Goal: Task Accomplishment & Management: Manage account settings

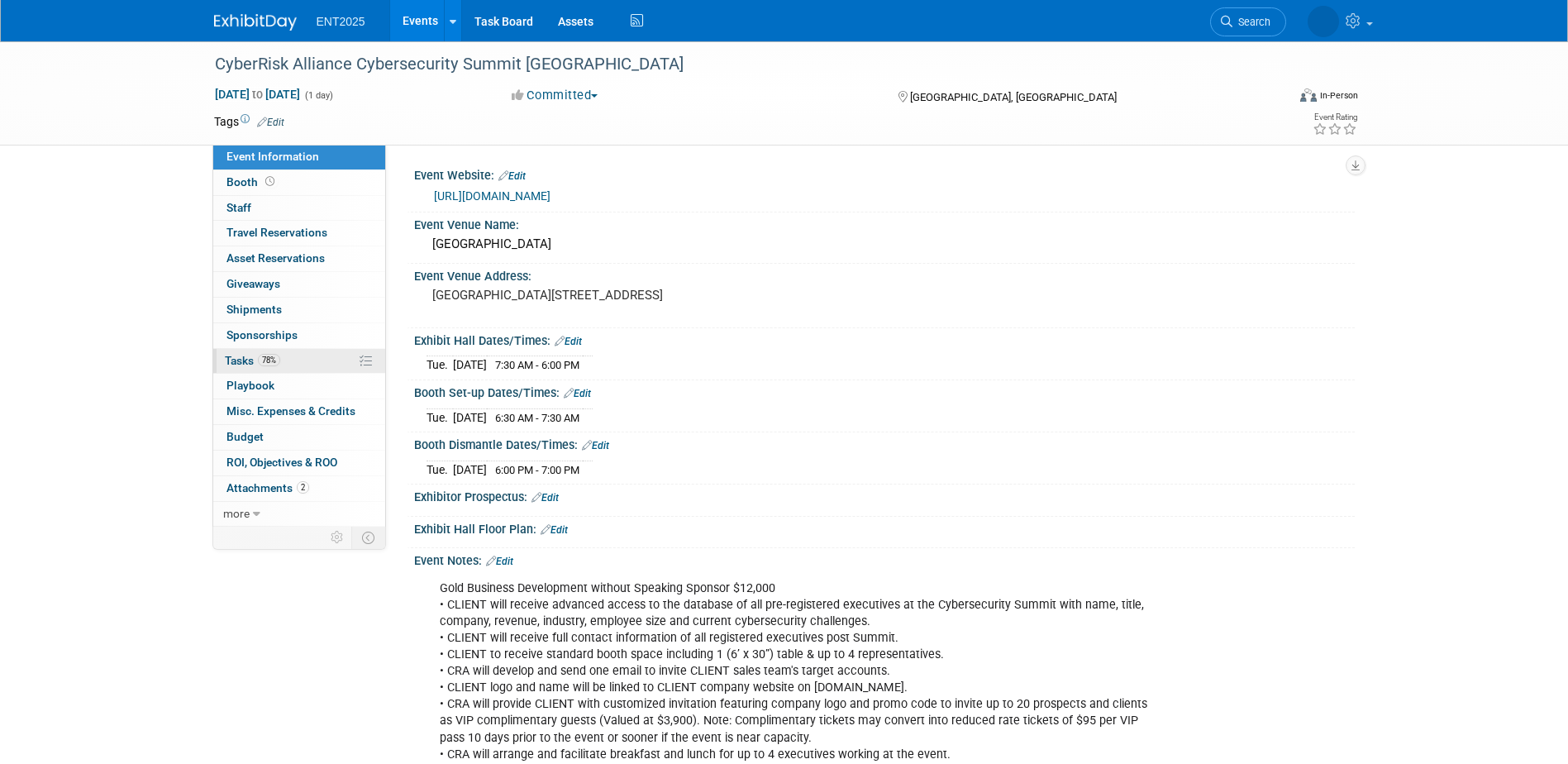
click at [299, 354] on link "78% Tasks 78%" at bounding box center [299, 361] width 172 height 25
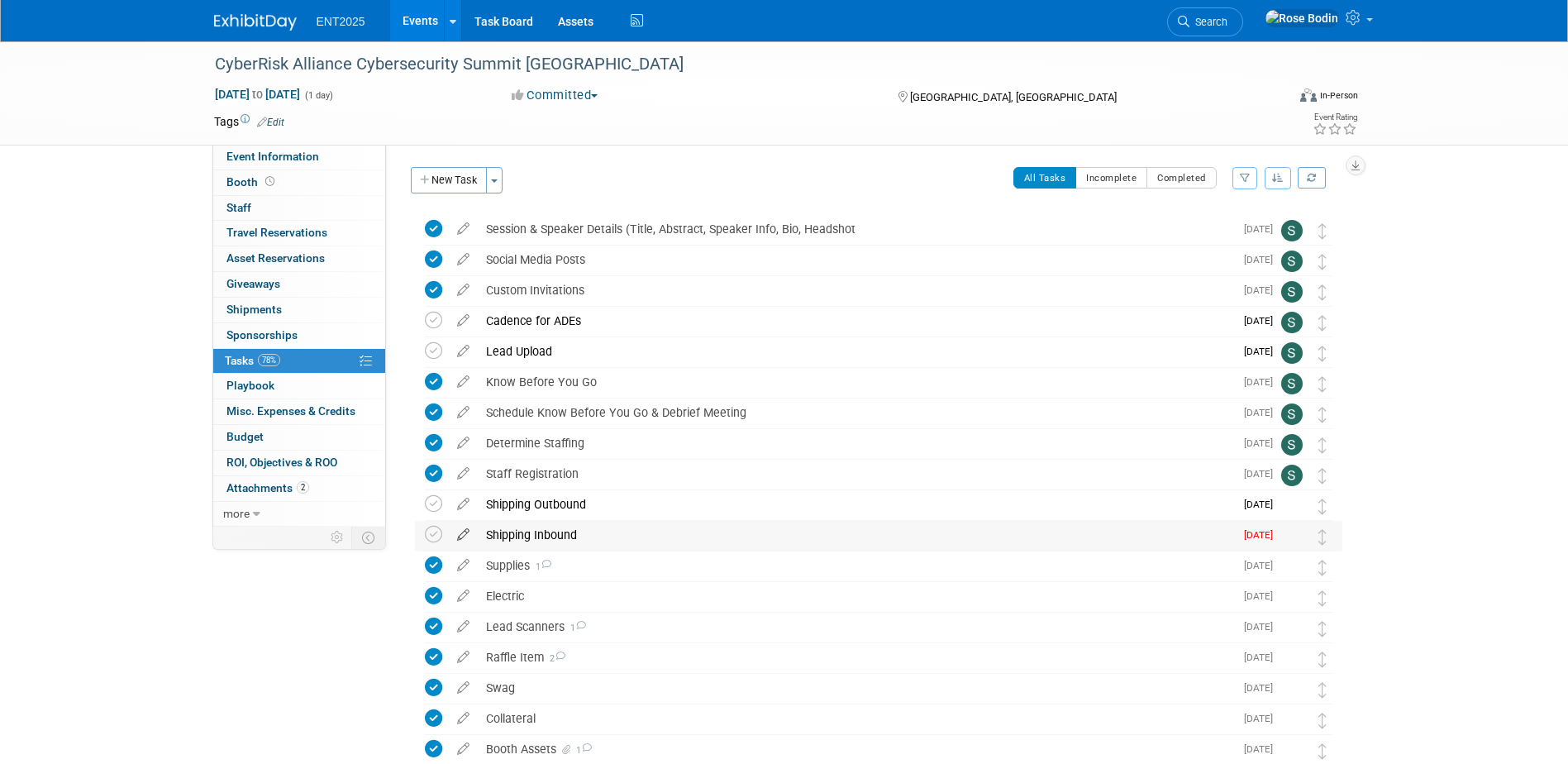
click at [464, 532] on icon at bounding box center [463, 531] width 29 height 20
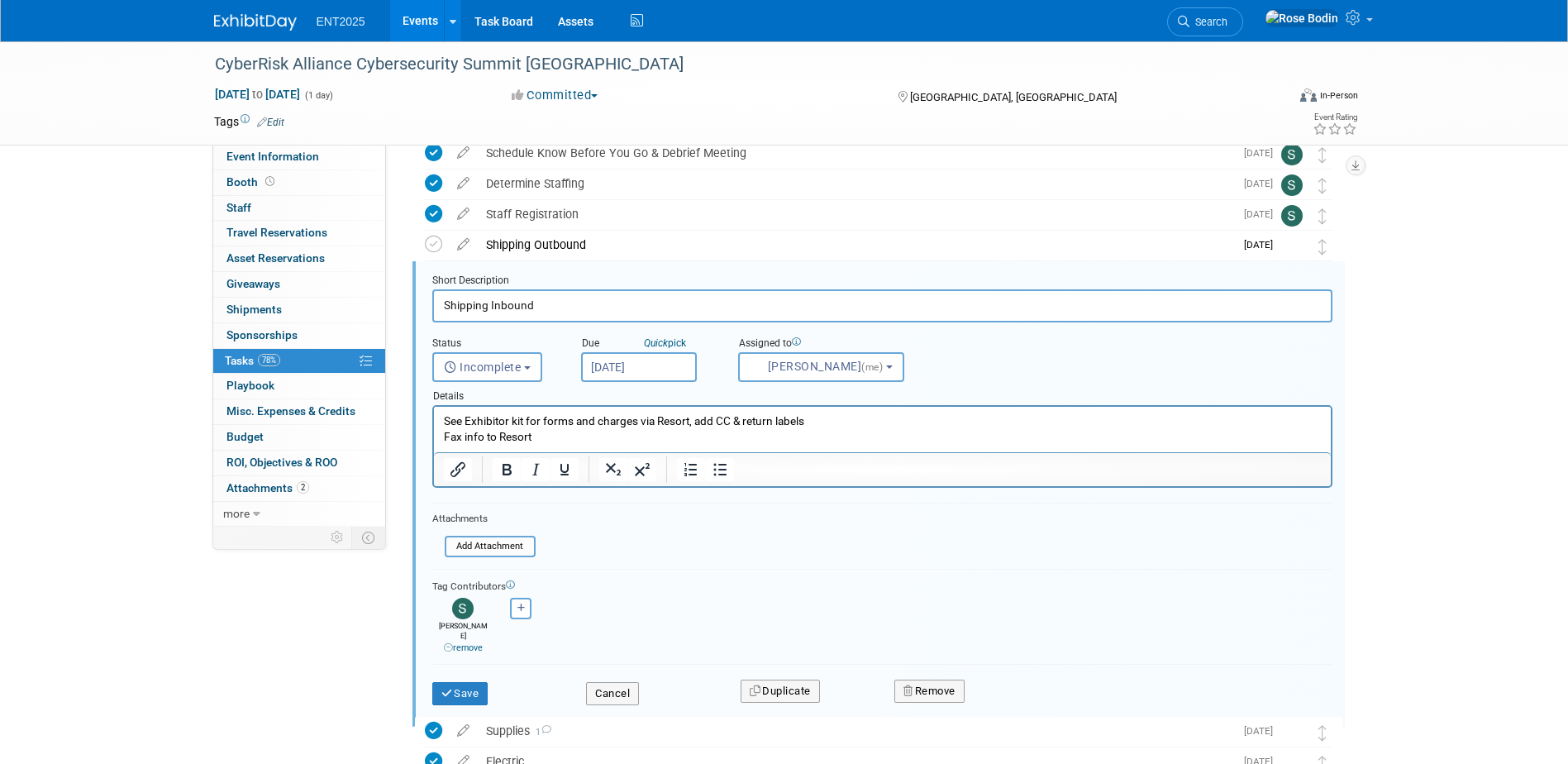
scroll to position [279, 0]
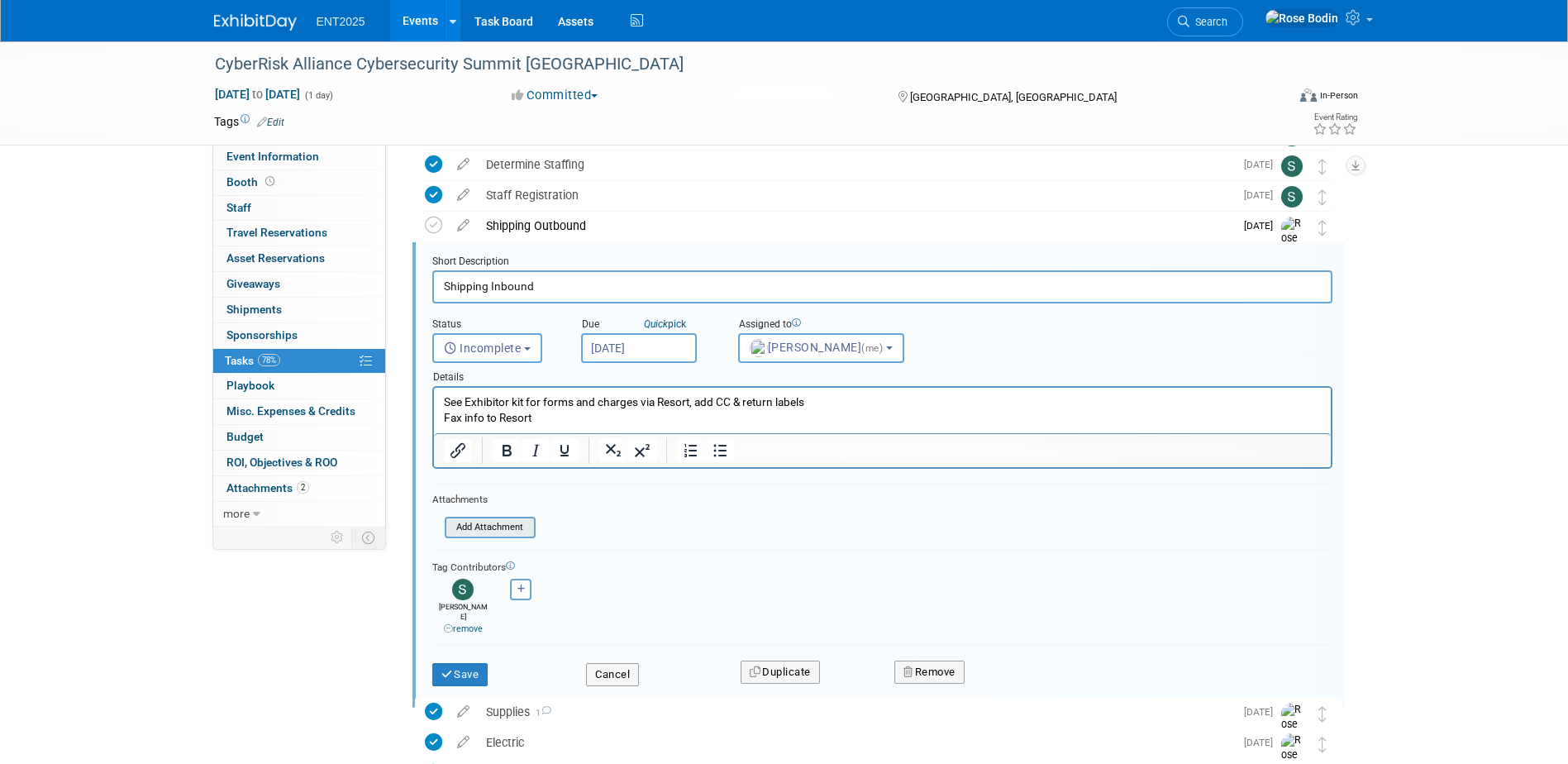
click at [473, 526] on input "file" at bounding box center [449, 527] width 169 height 18
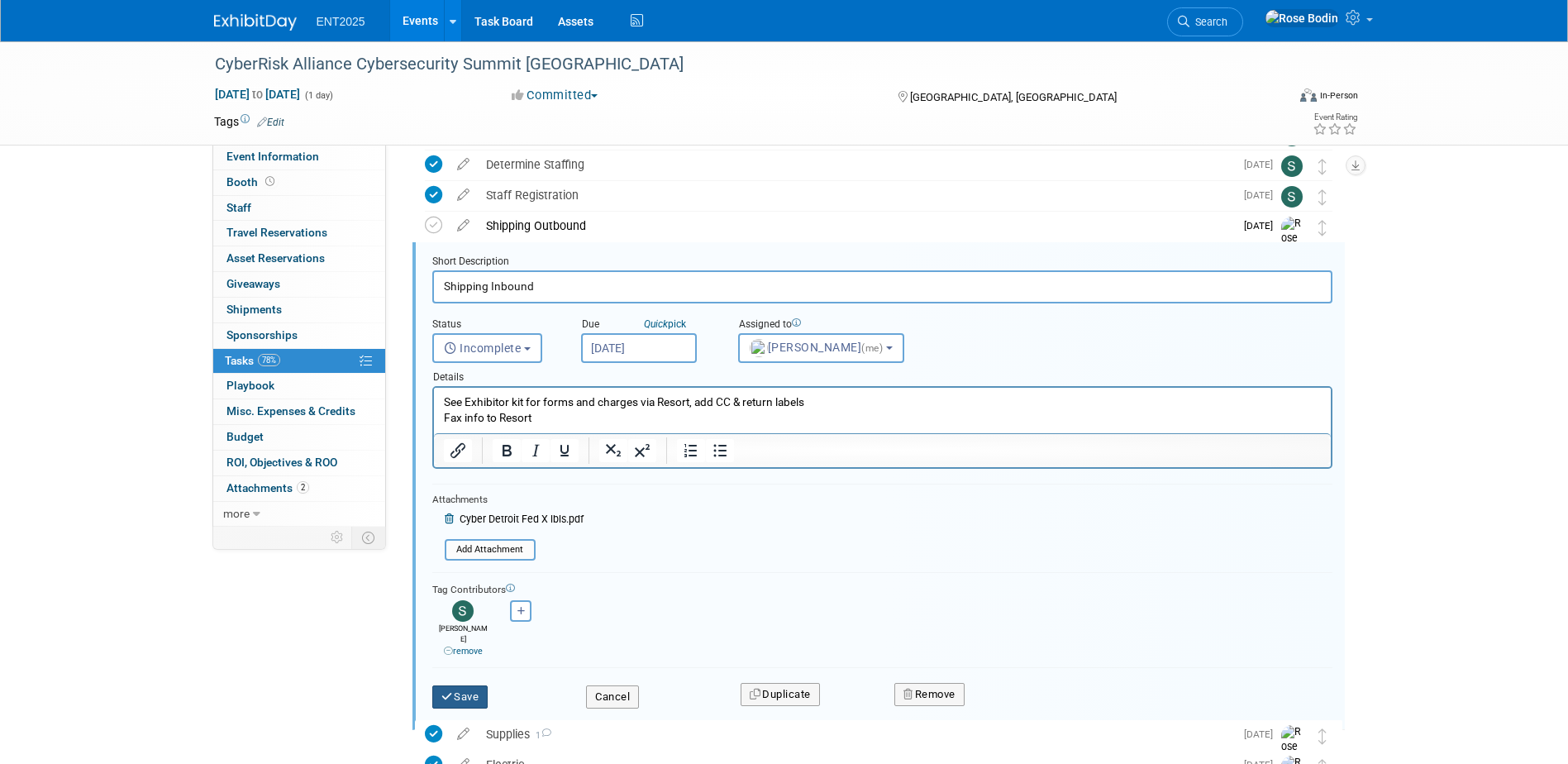
click at [472, 686] on button "Save" at bounding box center [460, 697] width 56 height 23
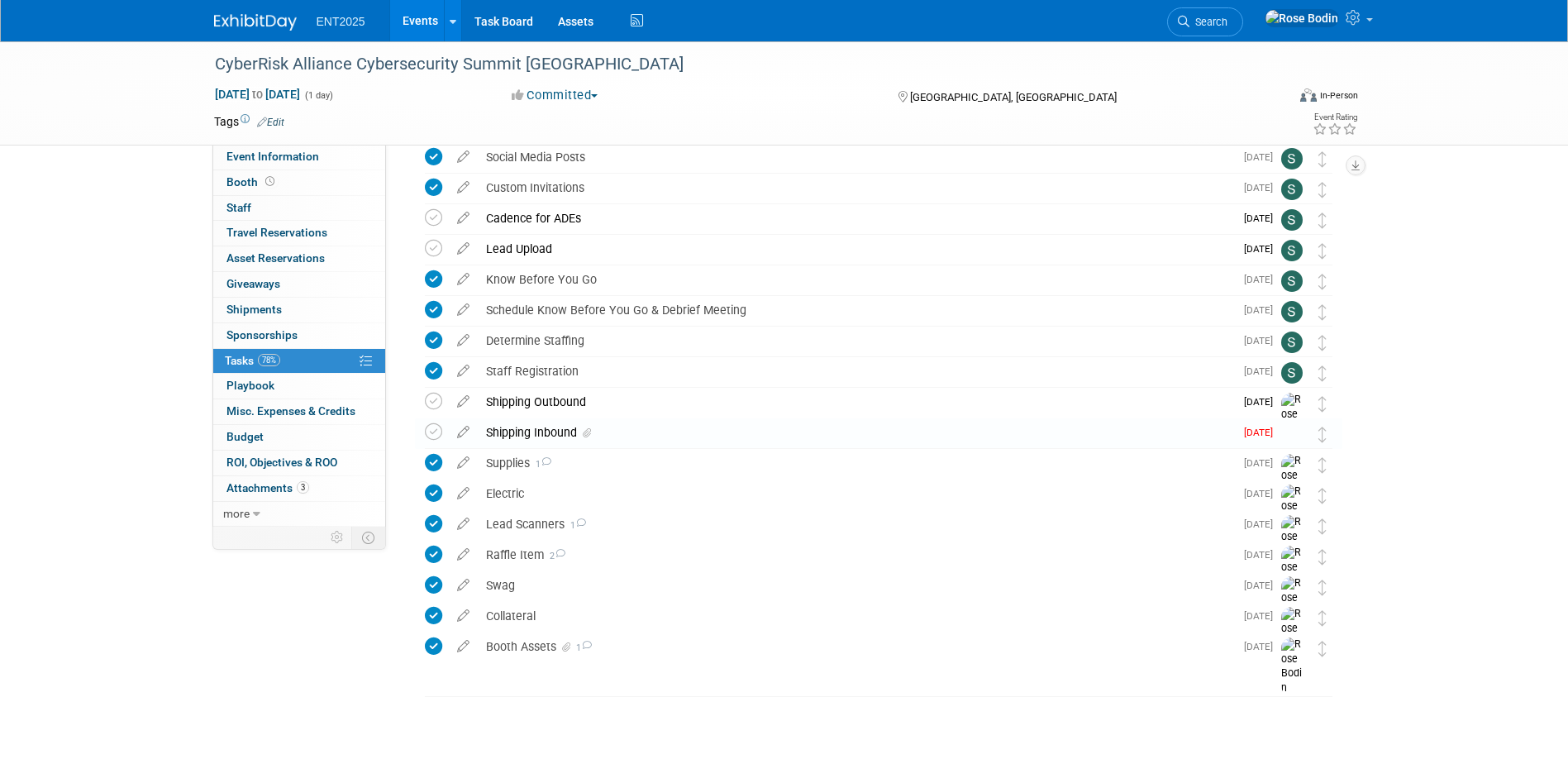
scroll to position [102, 0]
click at [436, 428] on icon at bounding box center [433, 431] width 17 height 17
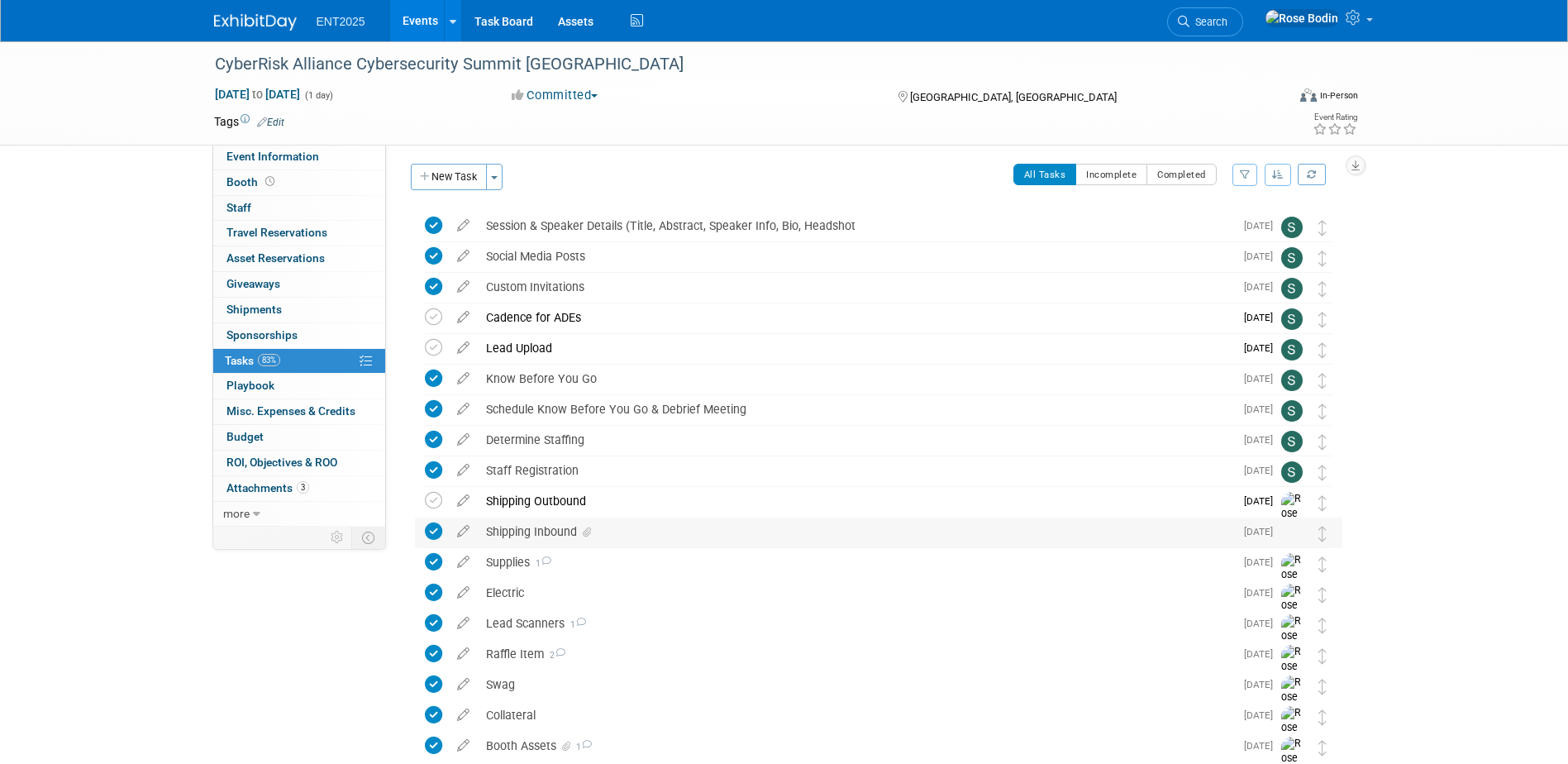
scroll to position [0, 0]
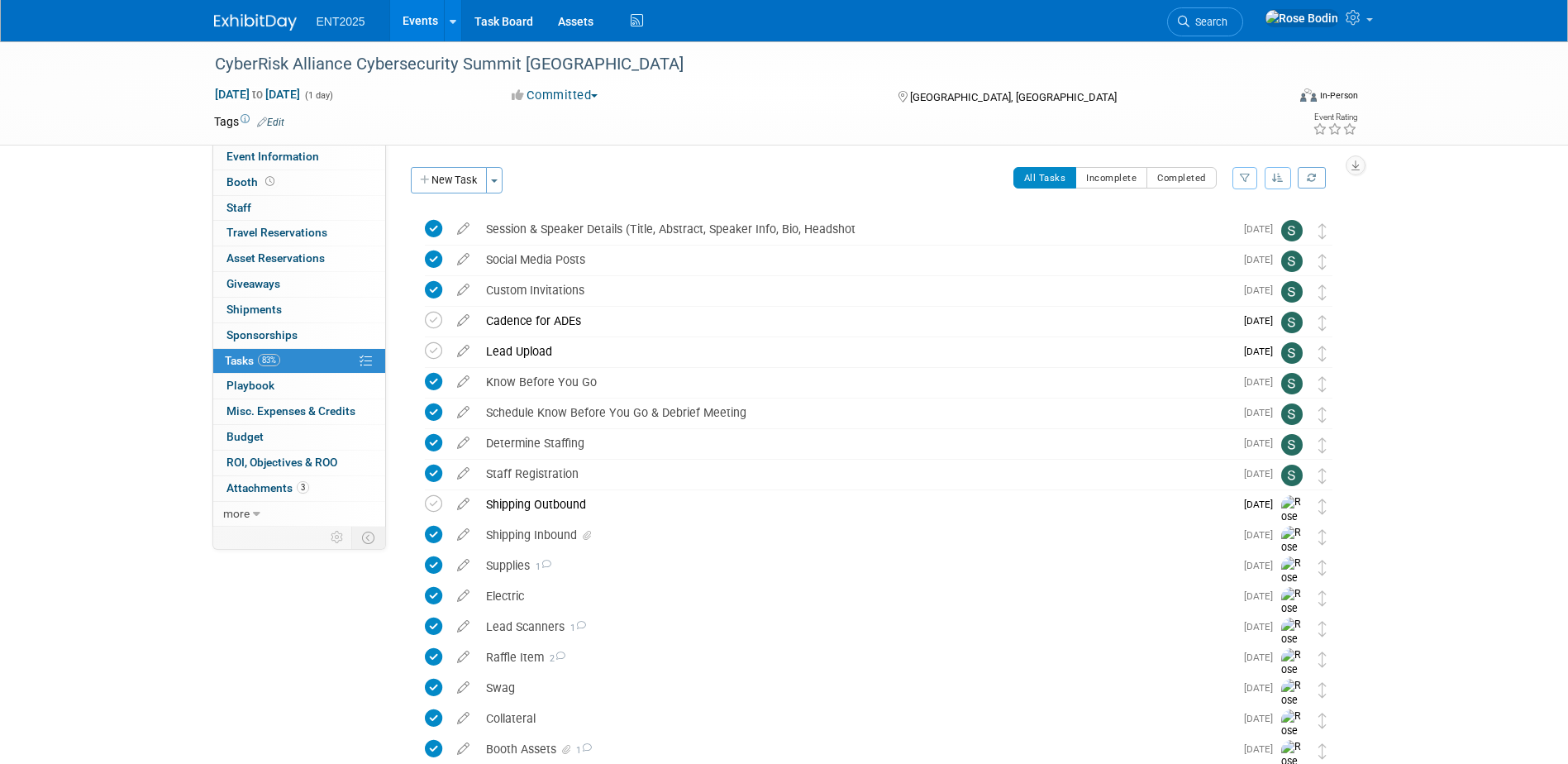
click at [417, 15] on link "Events" at bounding box center [420, 20] width 61 height 41
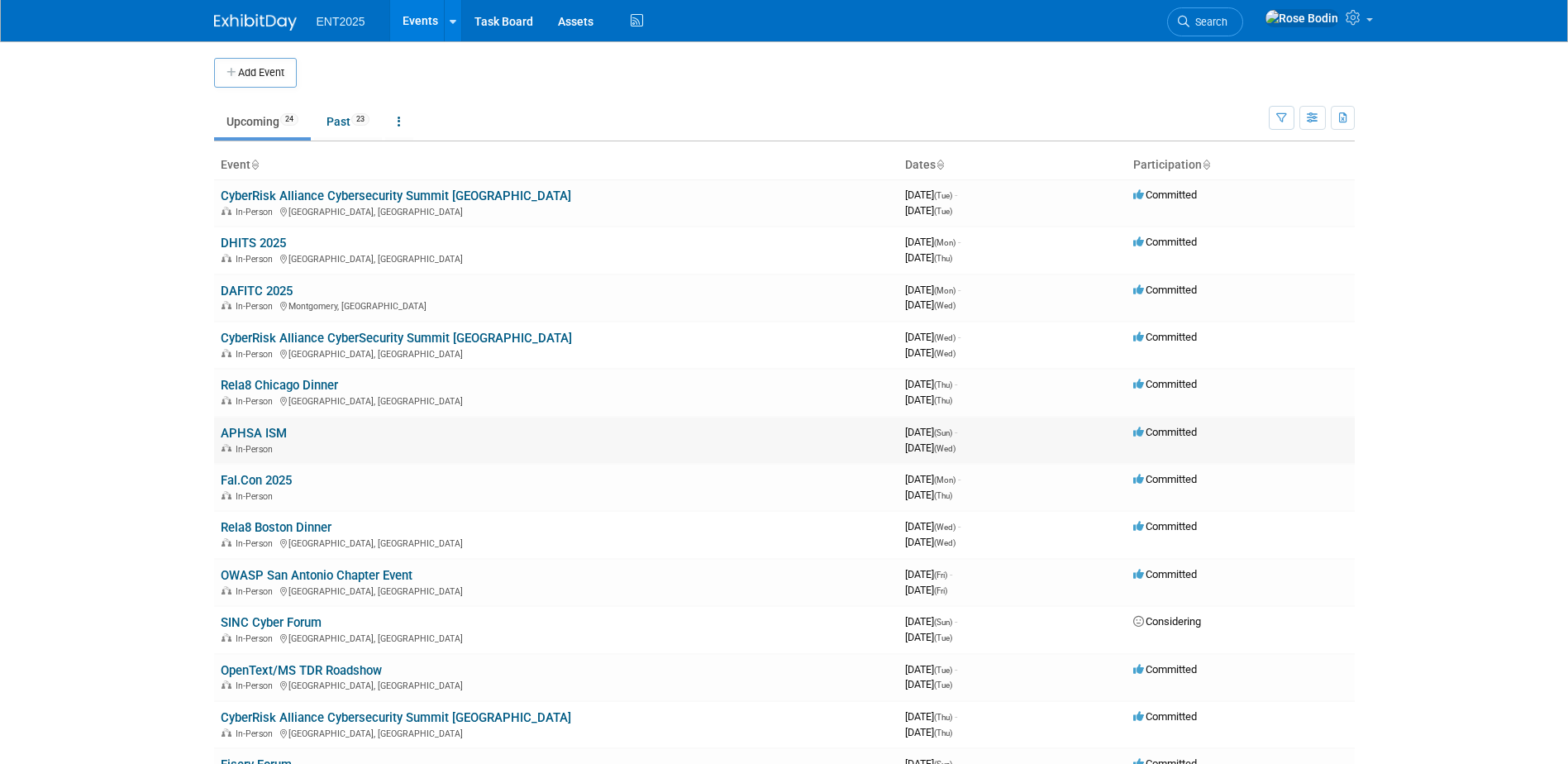
click at [257, 432] on link "APHSA ISM" at bounding box center [254, 432] width 67 height 14
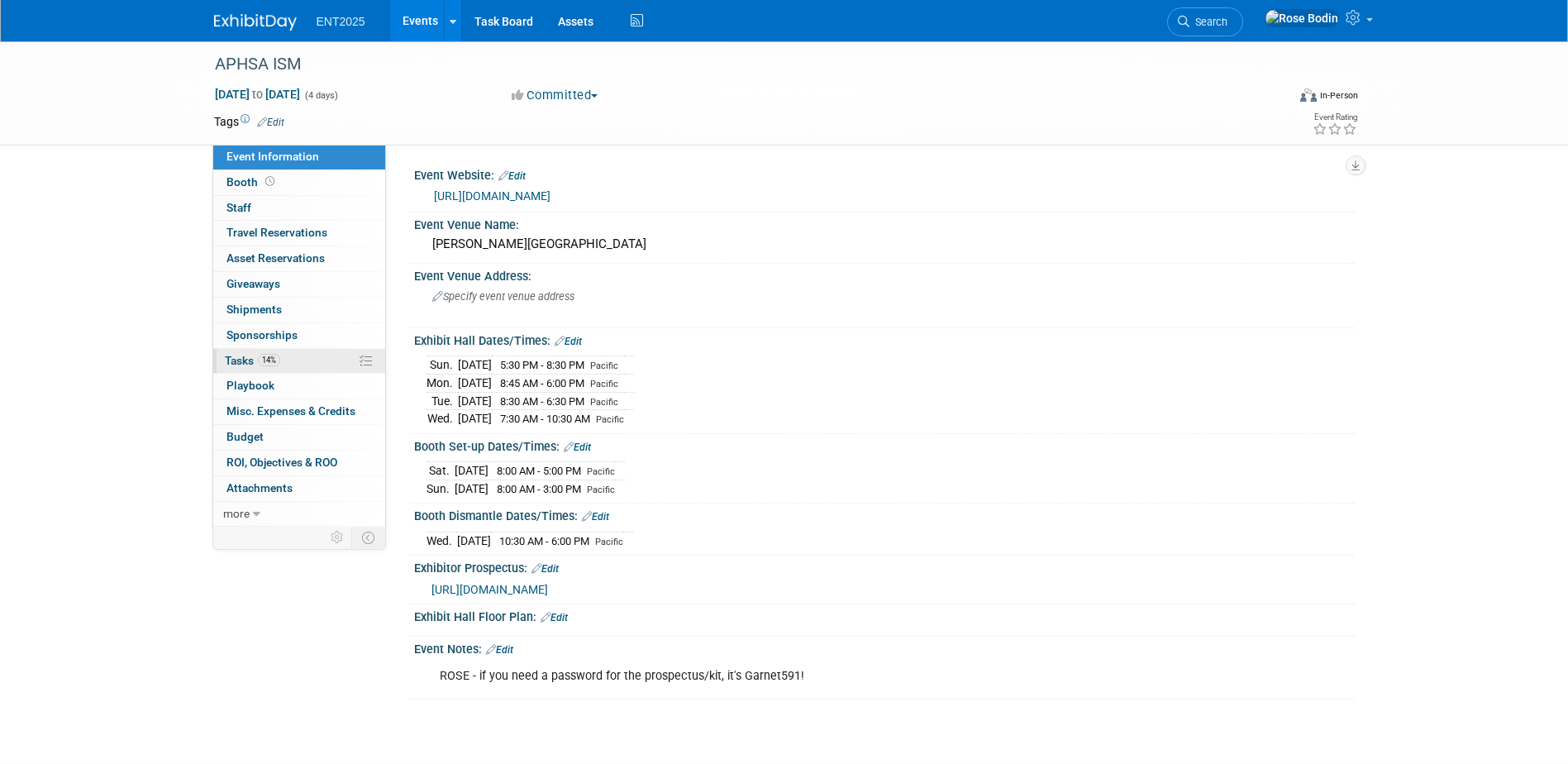
click at [321, 362] on link "14% Tasks 14%" at bounding box center [299, 361] width 172 height 25
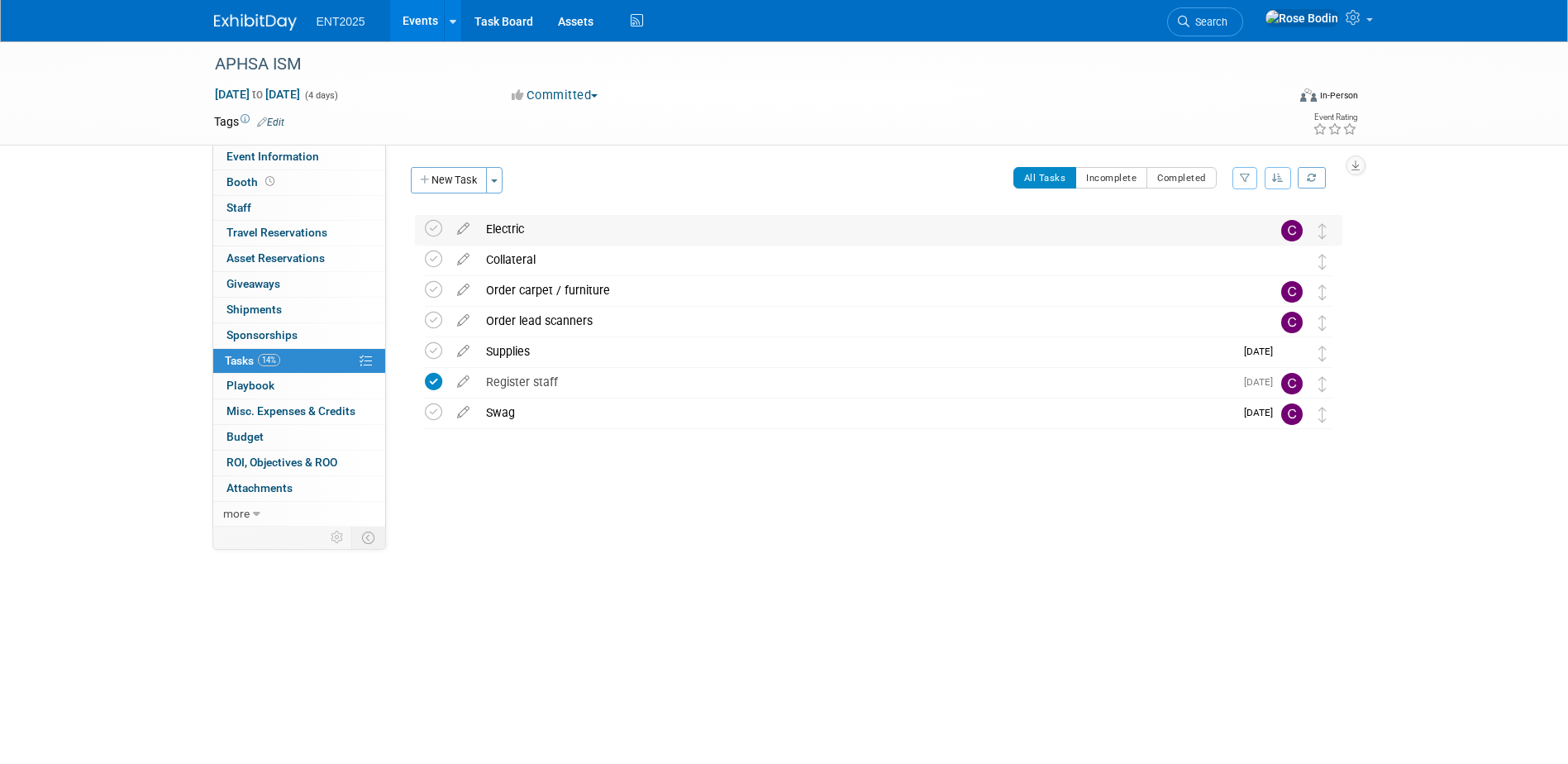
click at [602, 238] on div "Electric" at bounding box center [863, 229] width 771 height 28
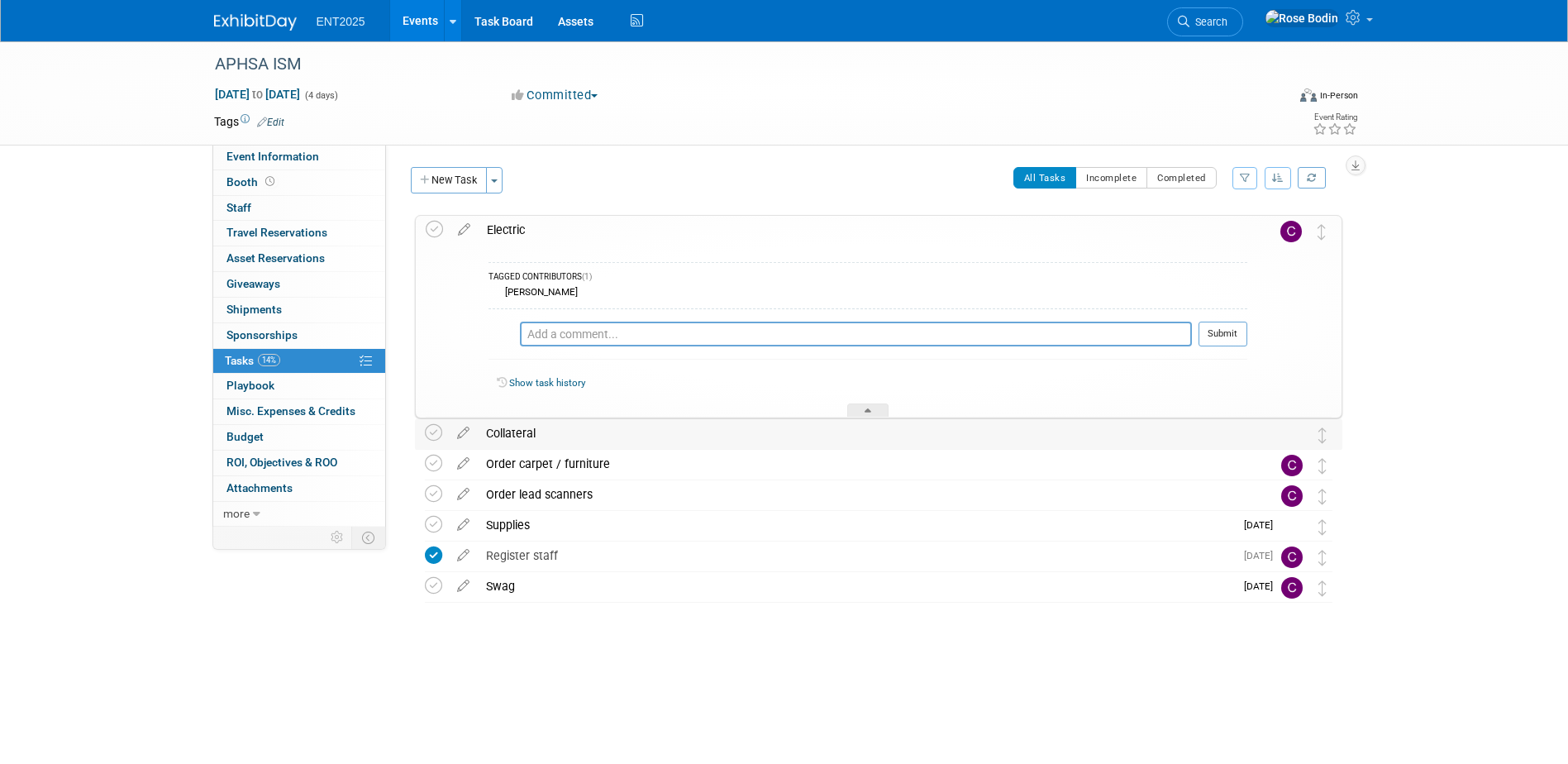
click at [636, 433] on div "Collateral" at bounding box center [863, 432] width 771 height 28
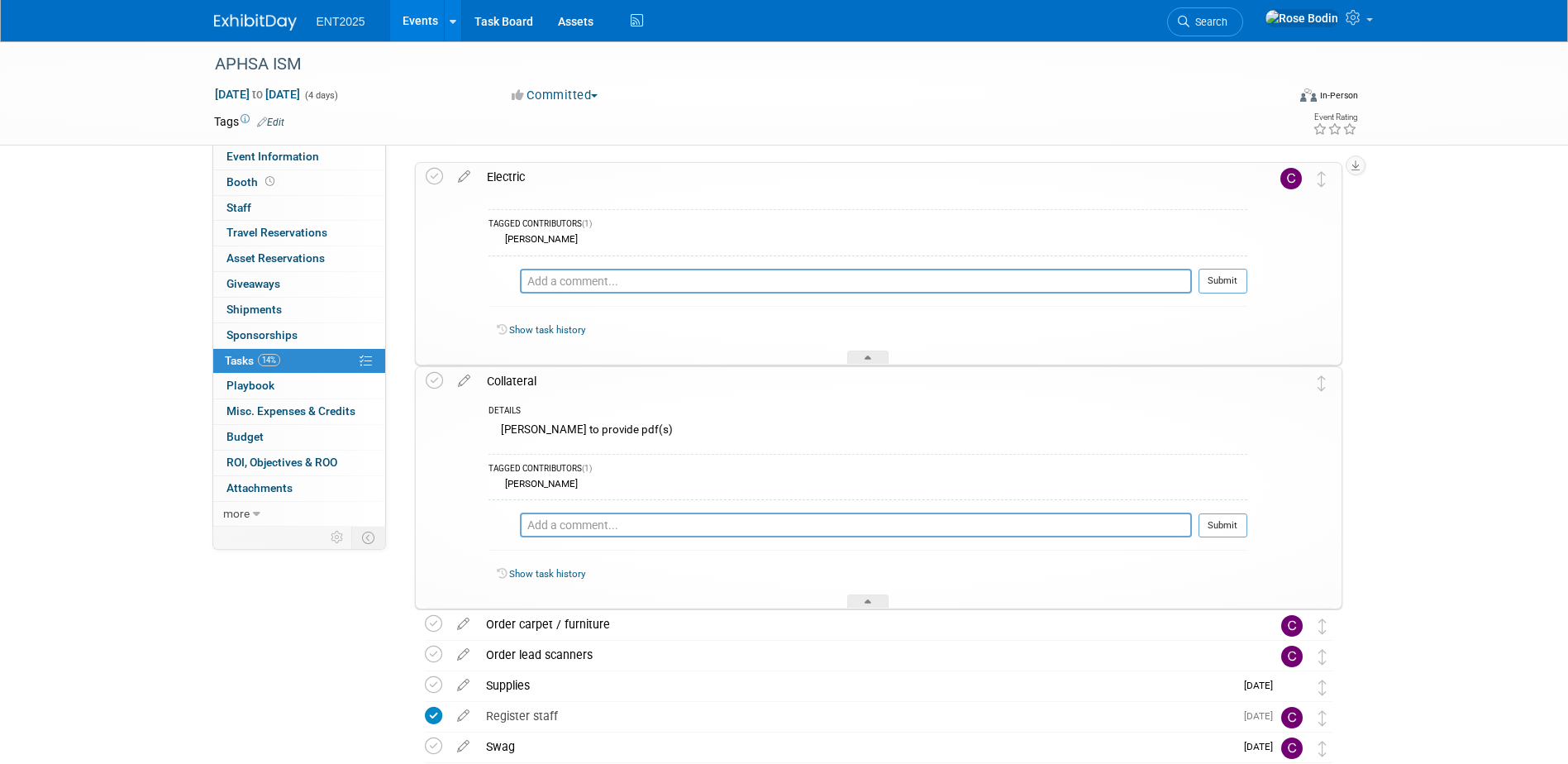
scroll to position [83, 0]
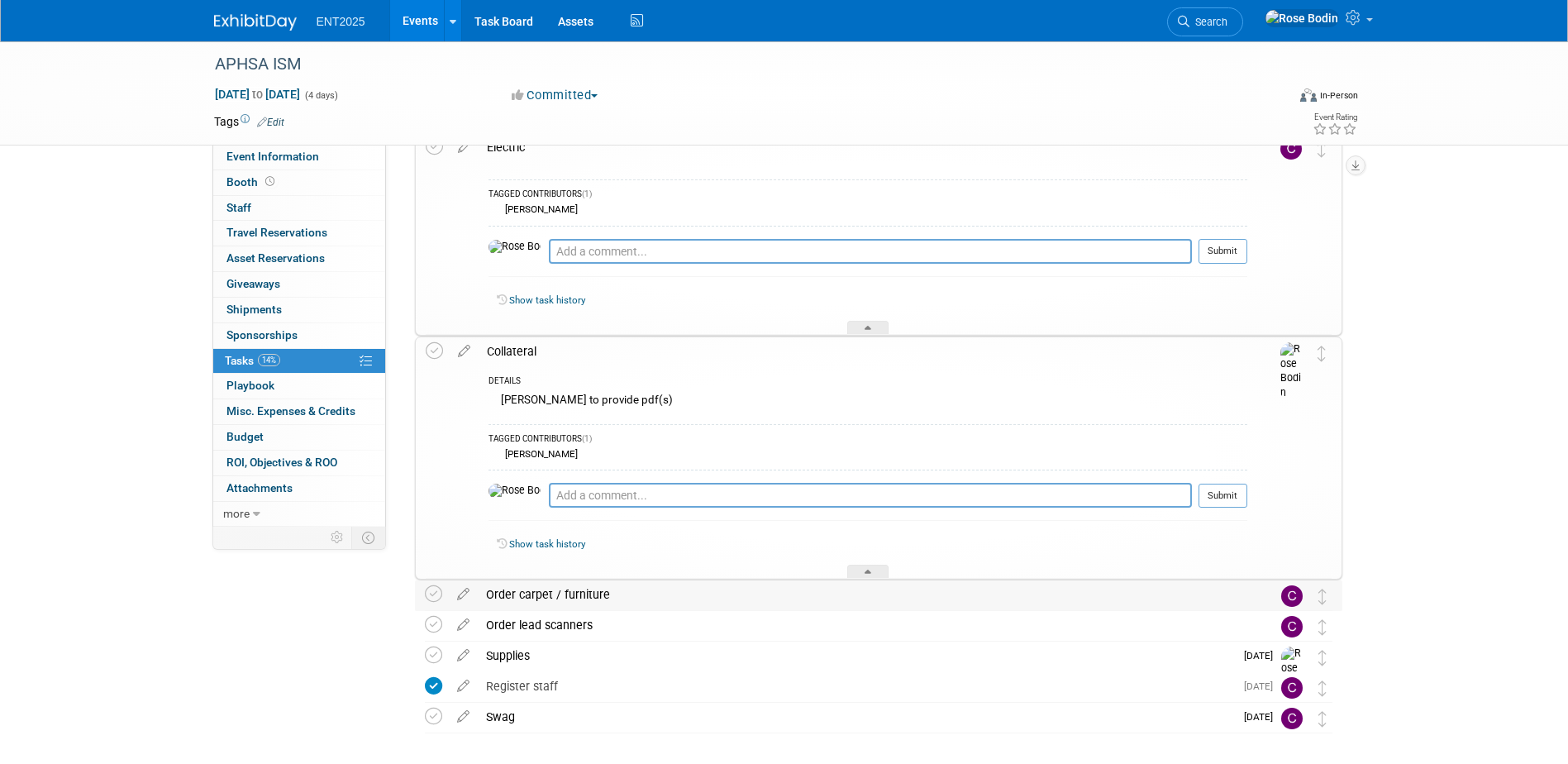
click at [687, 592] on div "Order carpet / furniture" at bounding box center [863, 594] width 771 height 28
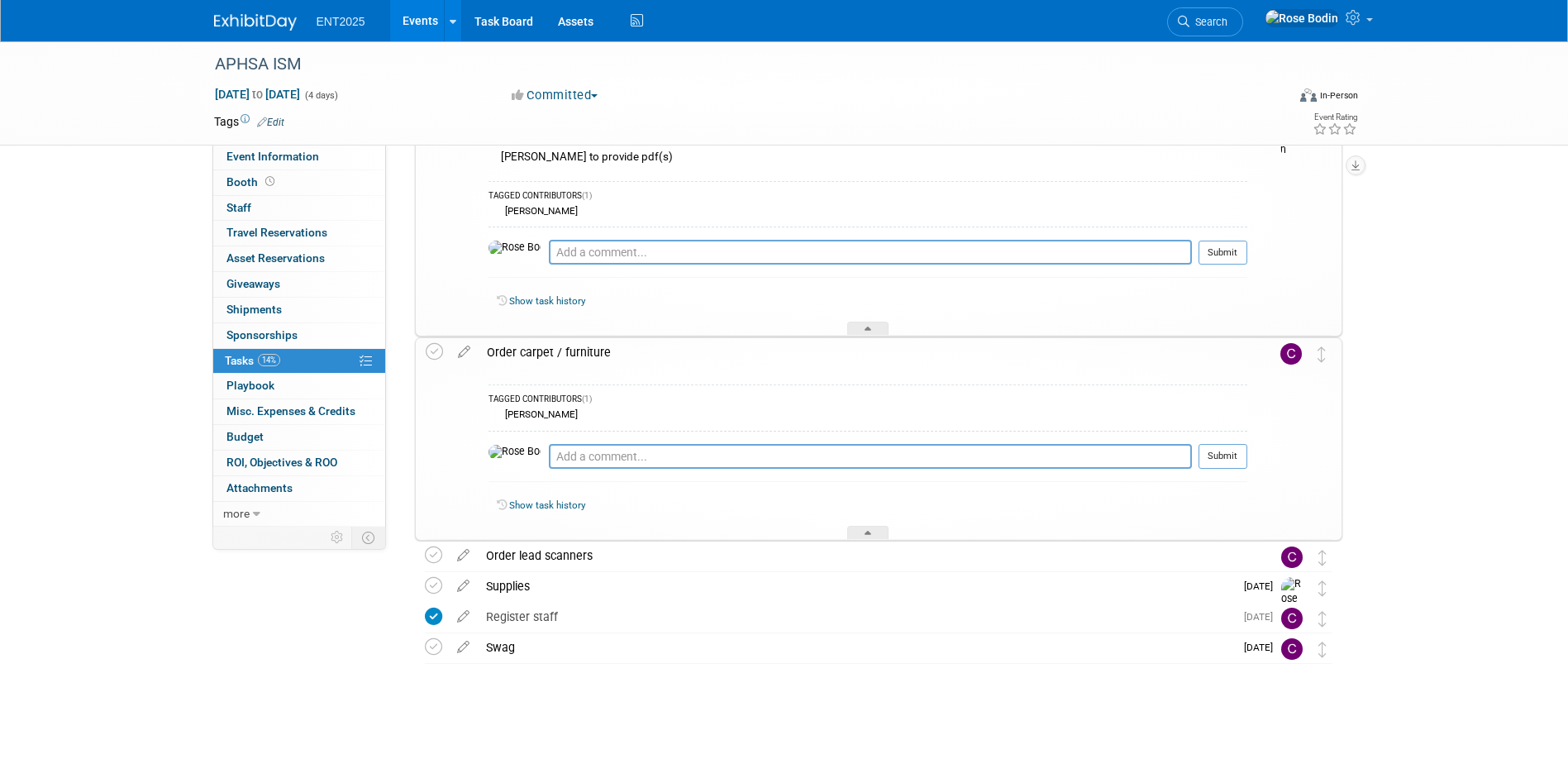
scroll to position [327, 0]
click at [680, 559] on div "Order lead scanners" at bounding box center [863, 554] width 771 height 28
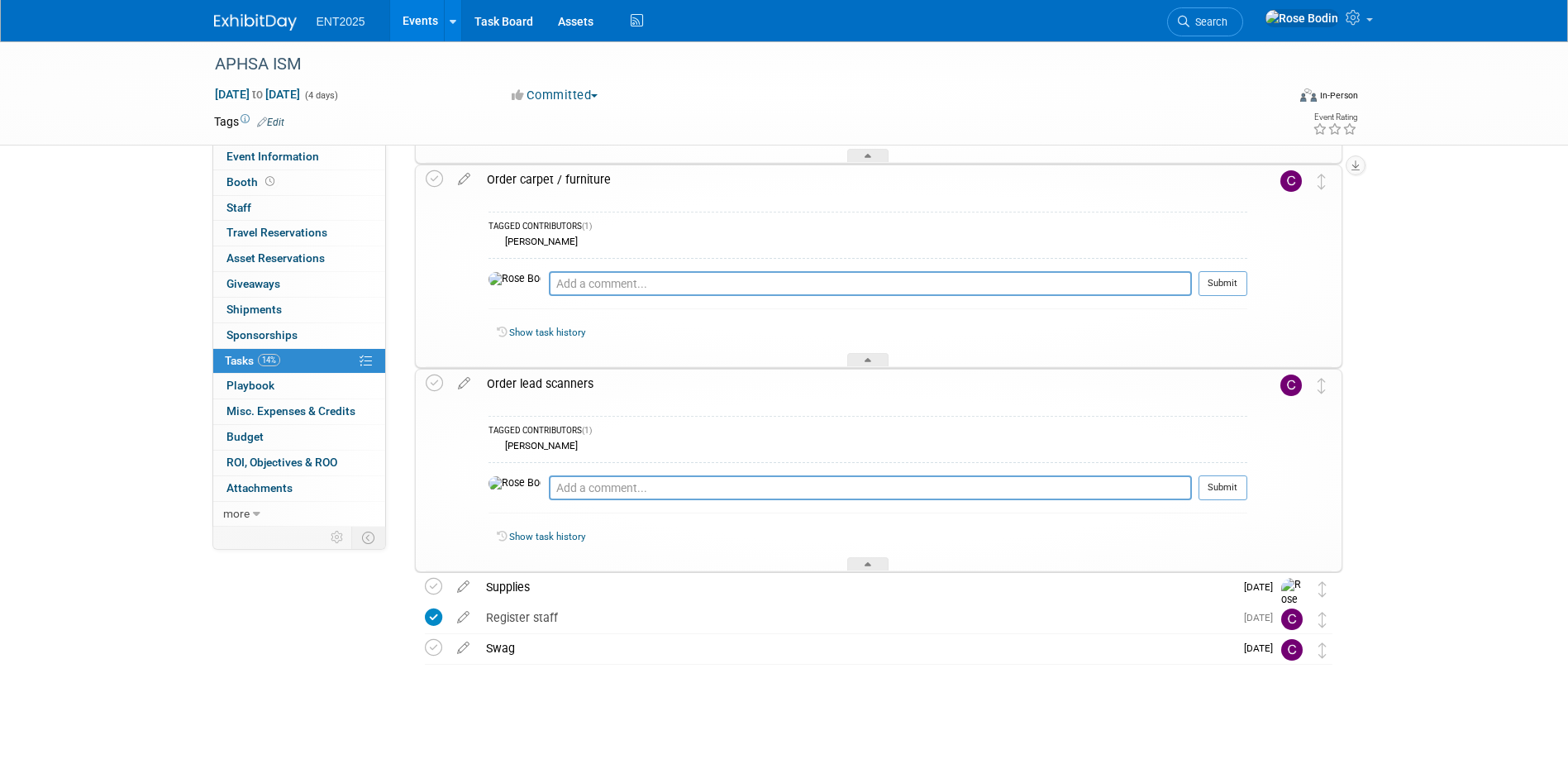
scroll to position [501, 0]
click at [674, 580] on div "Supplies" at bounding box center [855, 585] width 756 height 28
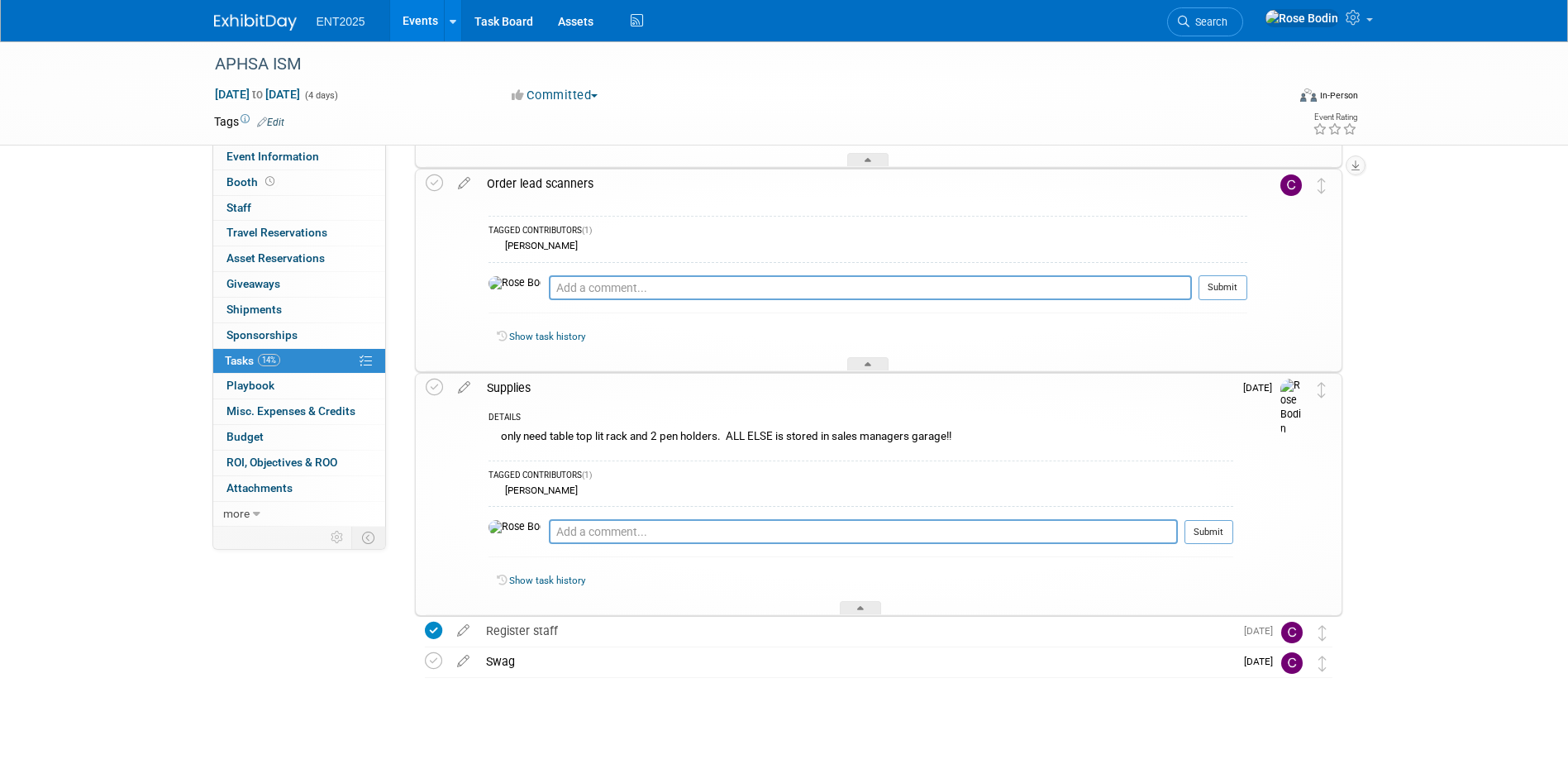
scroll to position [714, 0]
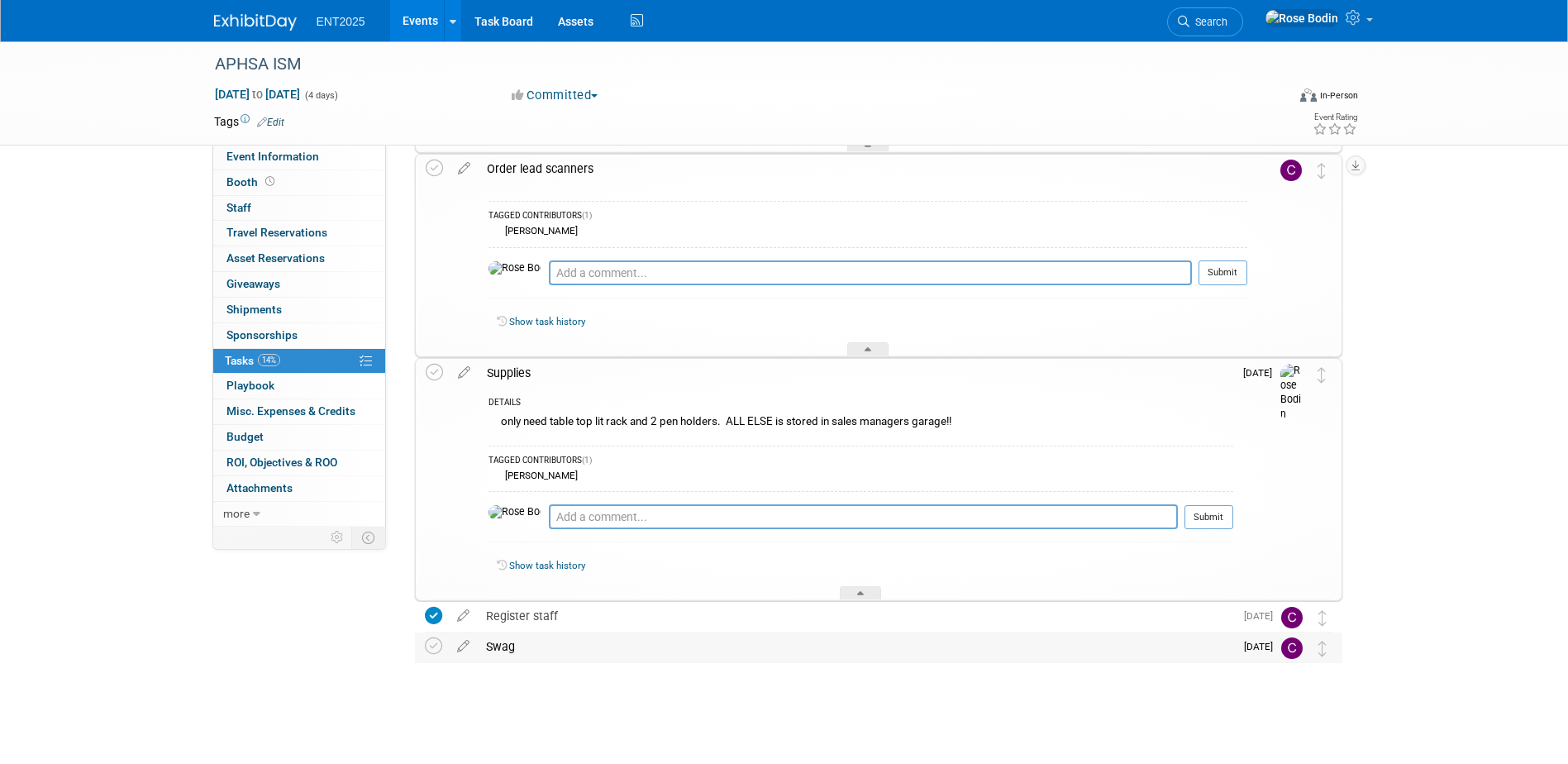
click at [659, 645] on div "Swag" at bounding box center [855, 646] width 756 height 28
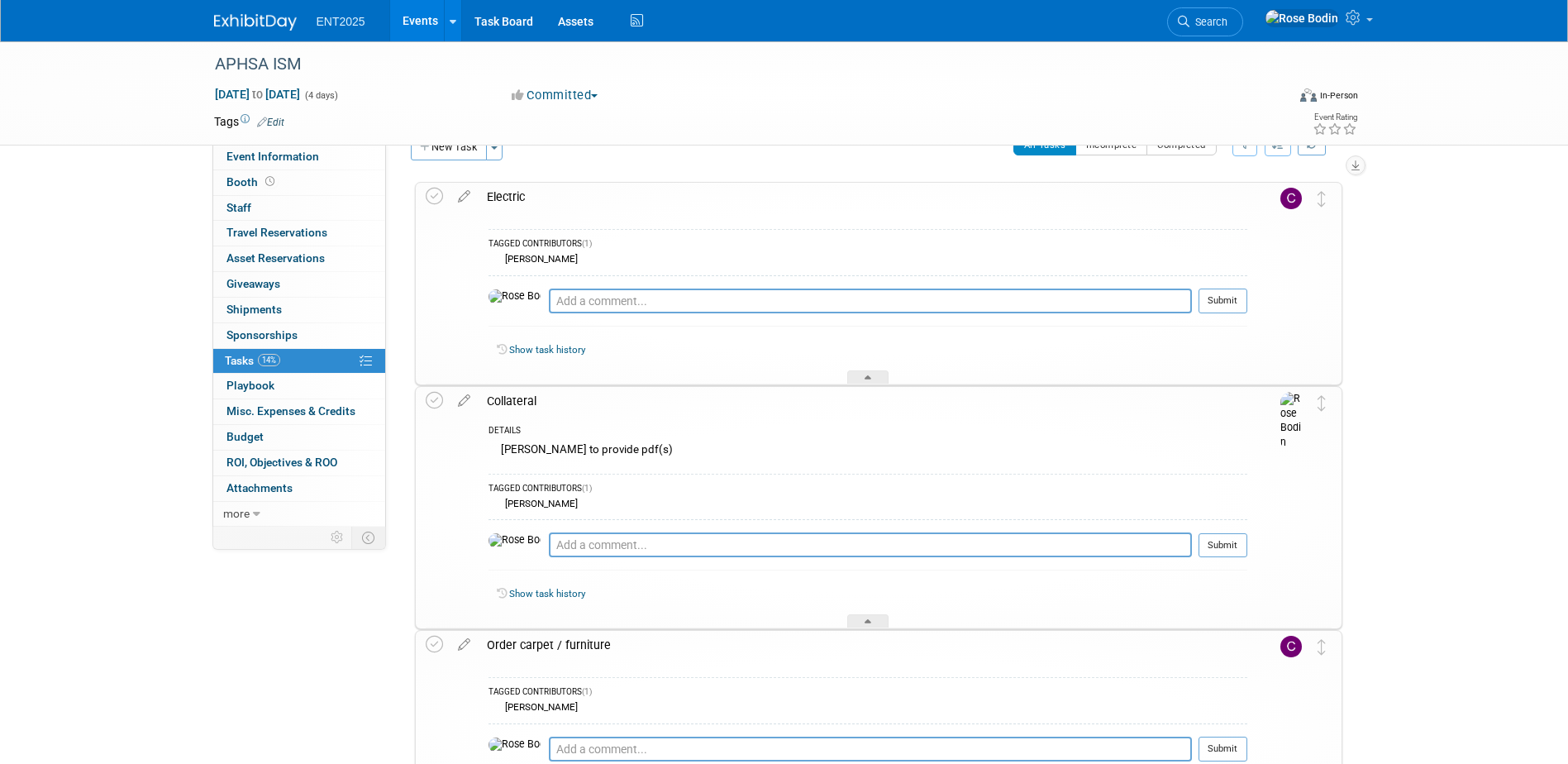
scroll to position [0, 0]
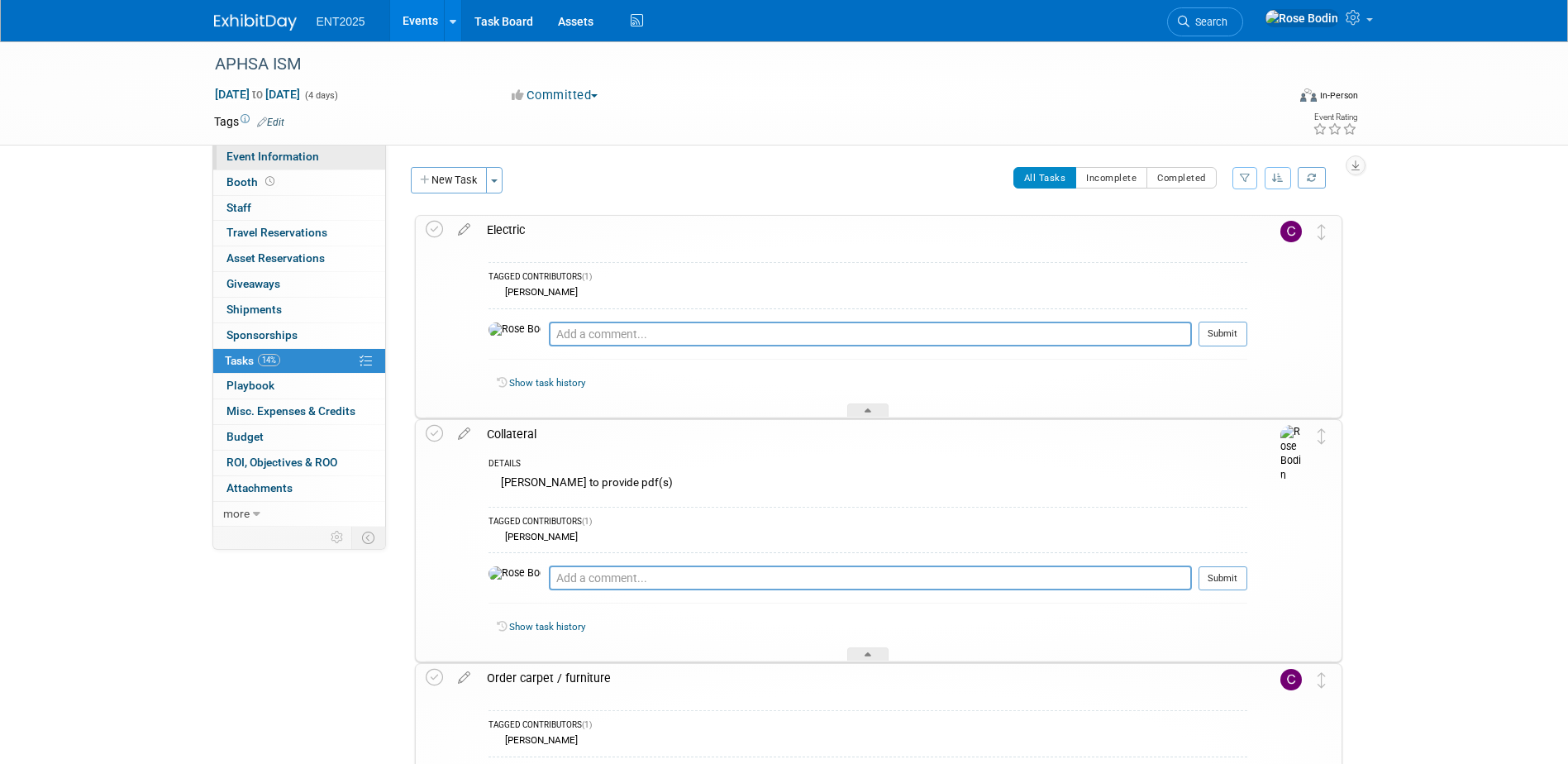
click at [323, 153] on link "Event Information" at bounding box center [299, 157] width 172 height 25
